Goal: Complete application form

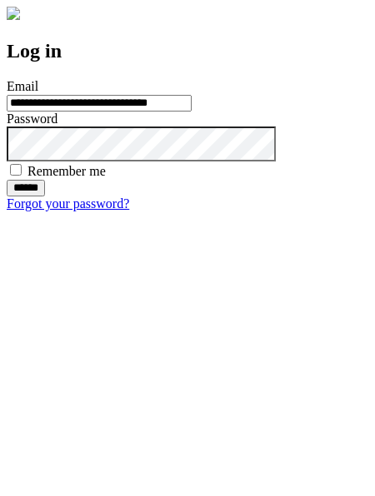
type input "**********"
click at [45, 197] on input "******" at bounding box center [26, 188] width 38 height 17
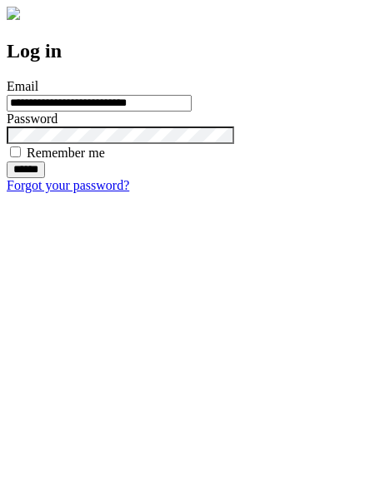
type input "**********"
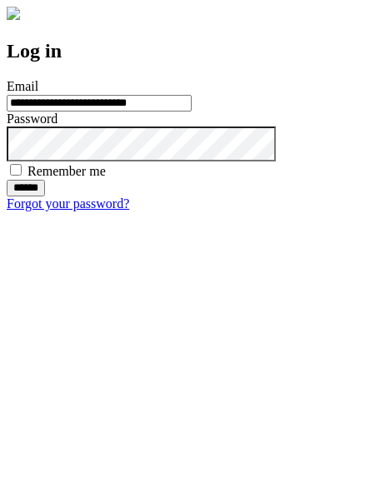
click at [45, 197] on input "******" at bounding box center [26, 188] width 38 height 17
